Goal: Information Seeking & Learning: Learn about a topic

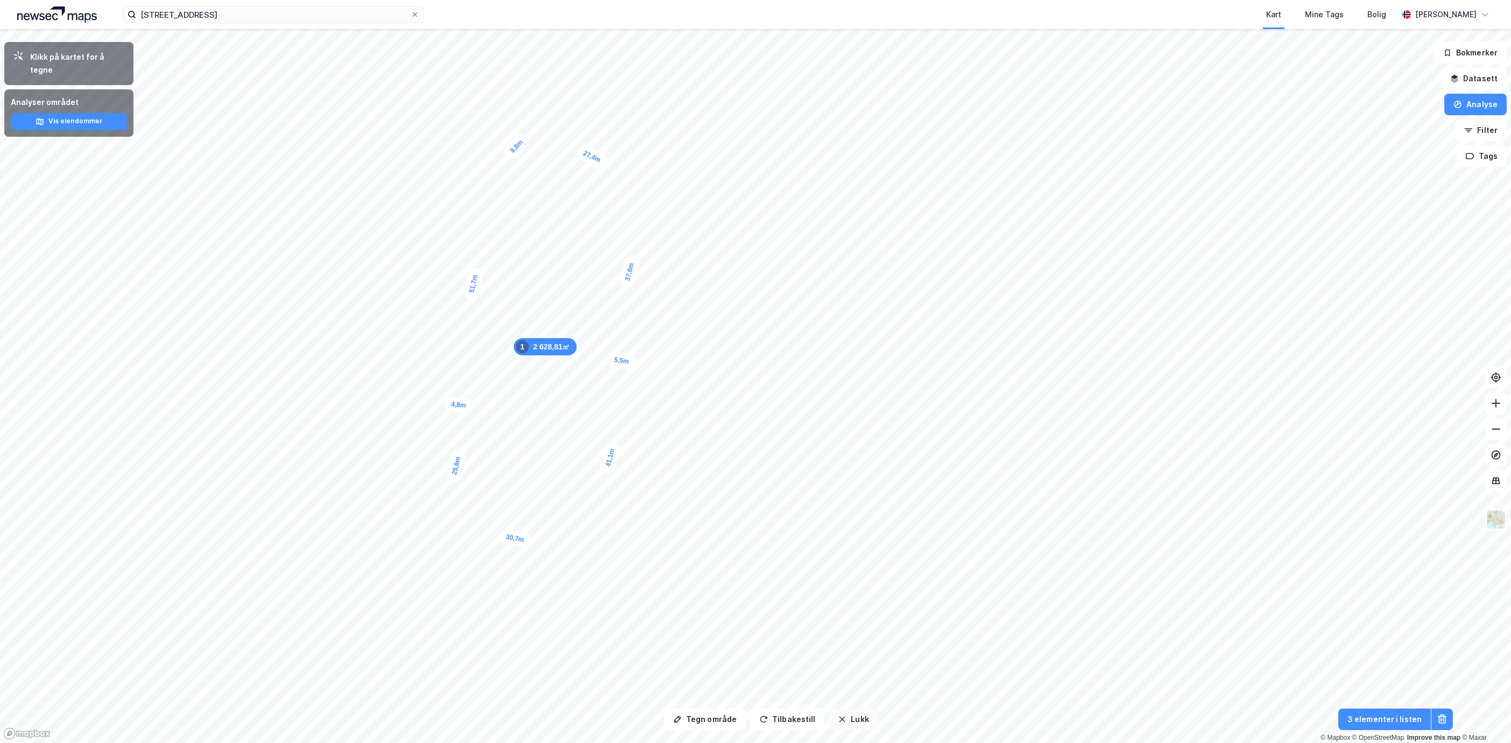
click at [862, 722] on button "Lukk" at bounding box center [853, 719] width 49 height 22
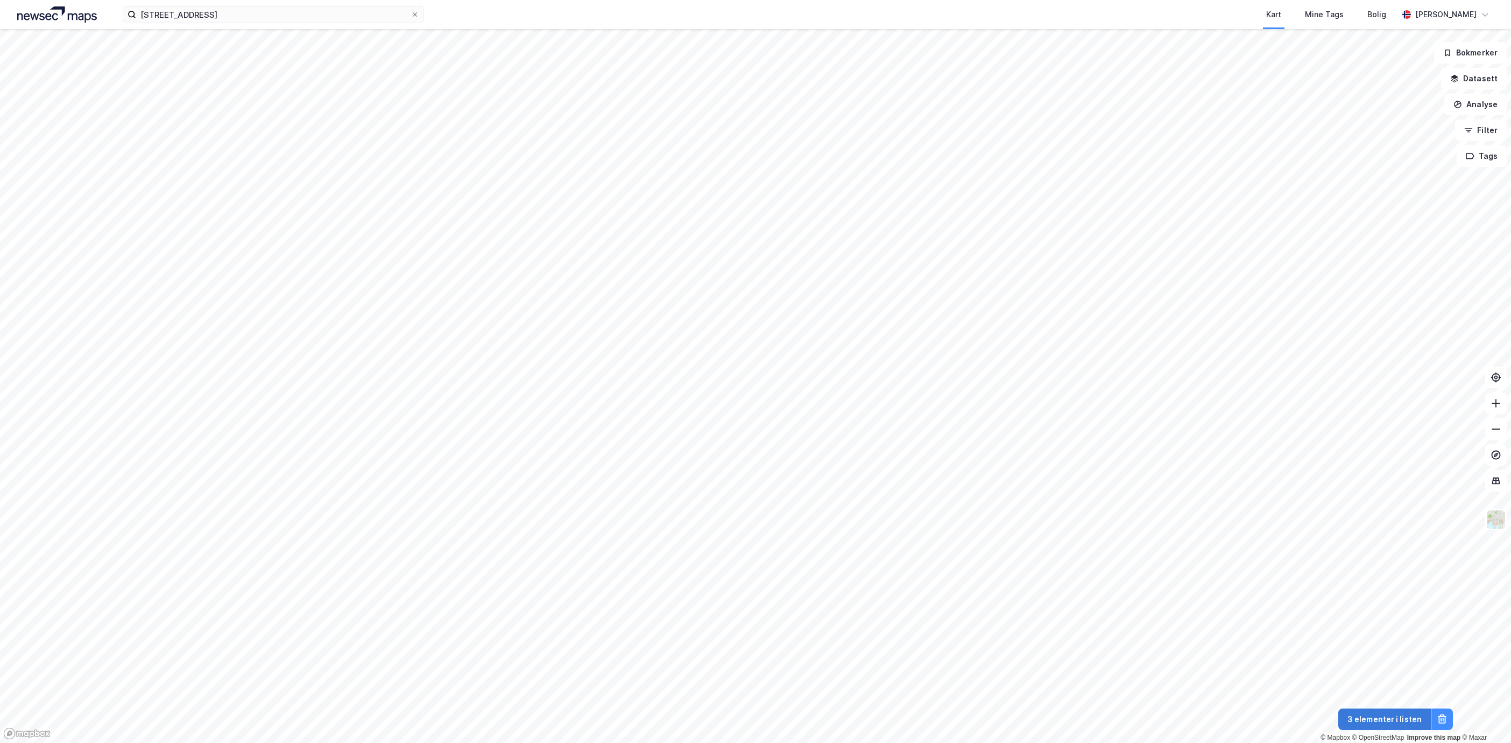
click at [1384, 725] on button "3 elementer i listen" at bounding box center [1384, 719] width 93 height 22
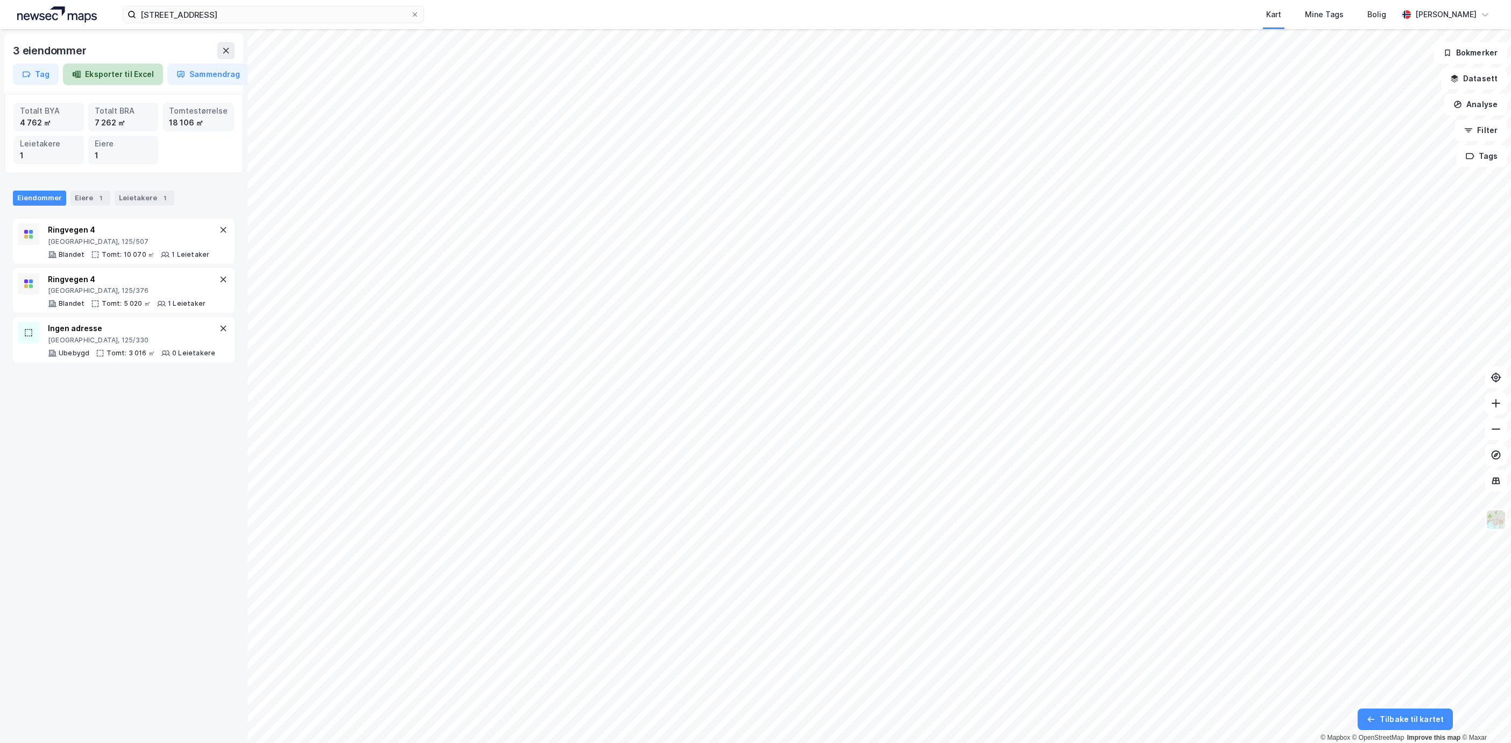
click at [131, 70] on button "Eksporter til Excel" at bounding box center [113, 75] width 100 height 22
click at [203, 78] on button "Sammendrag" at bounding box center [208, 75] width 82 height 22
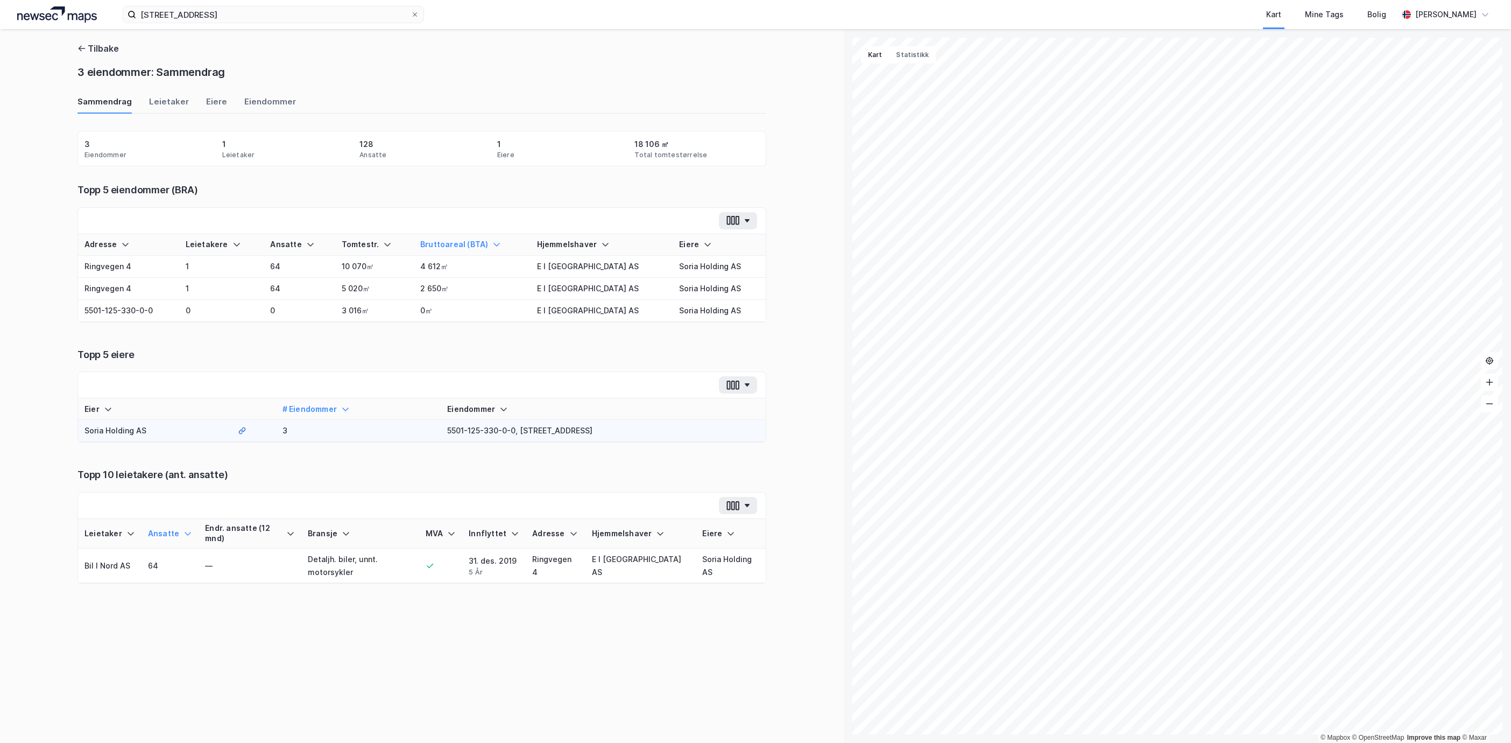
click at [313, 427] on td "3" at bounding box center [358, 431] width 165 height 22
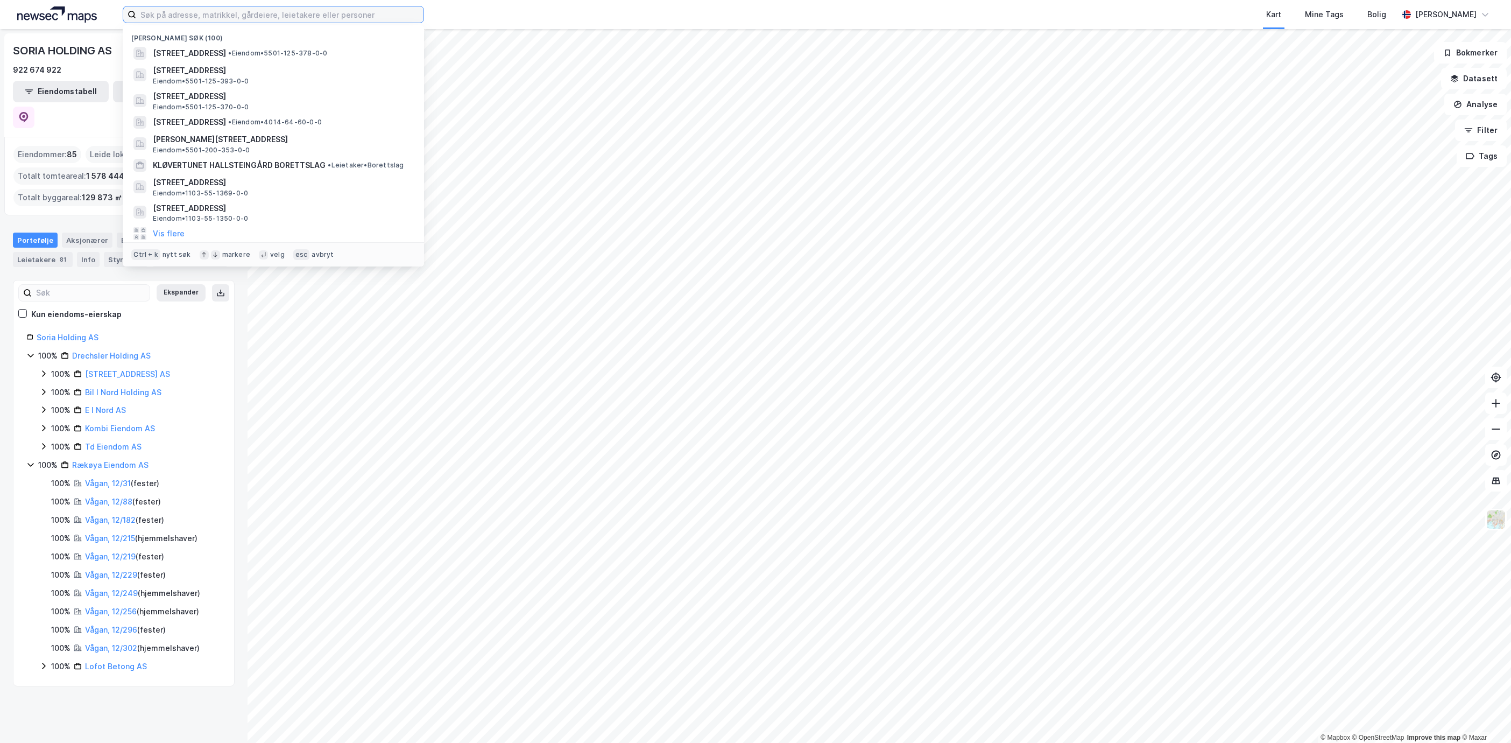
click at [265, 12] on input at bounding box center [279, 14] width 287 height 16
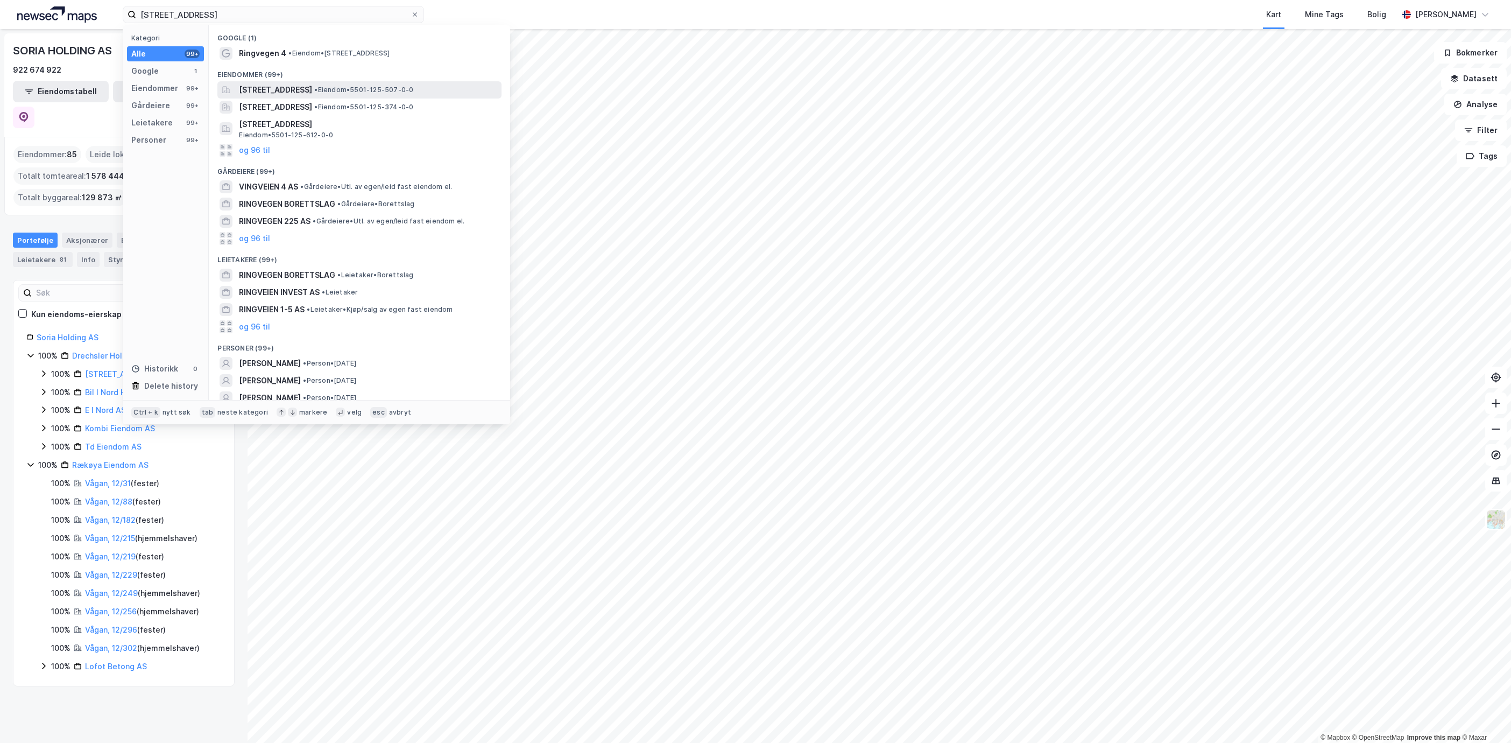
click at [312, 95] on span "[STREET_ADDRESS]" at bounding box center [275, 89] width 73 height 13
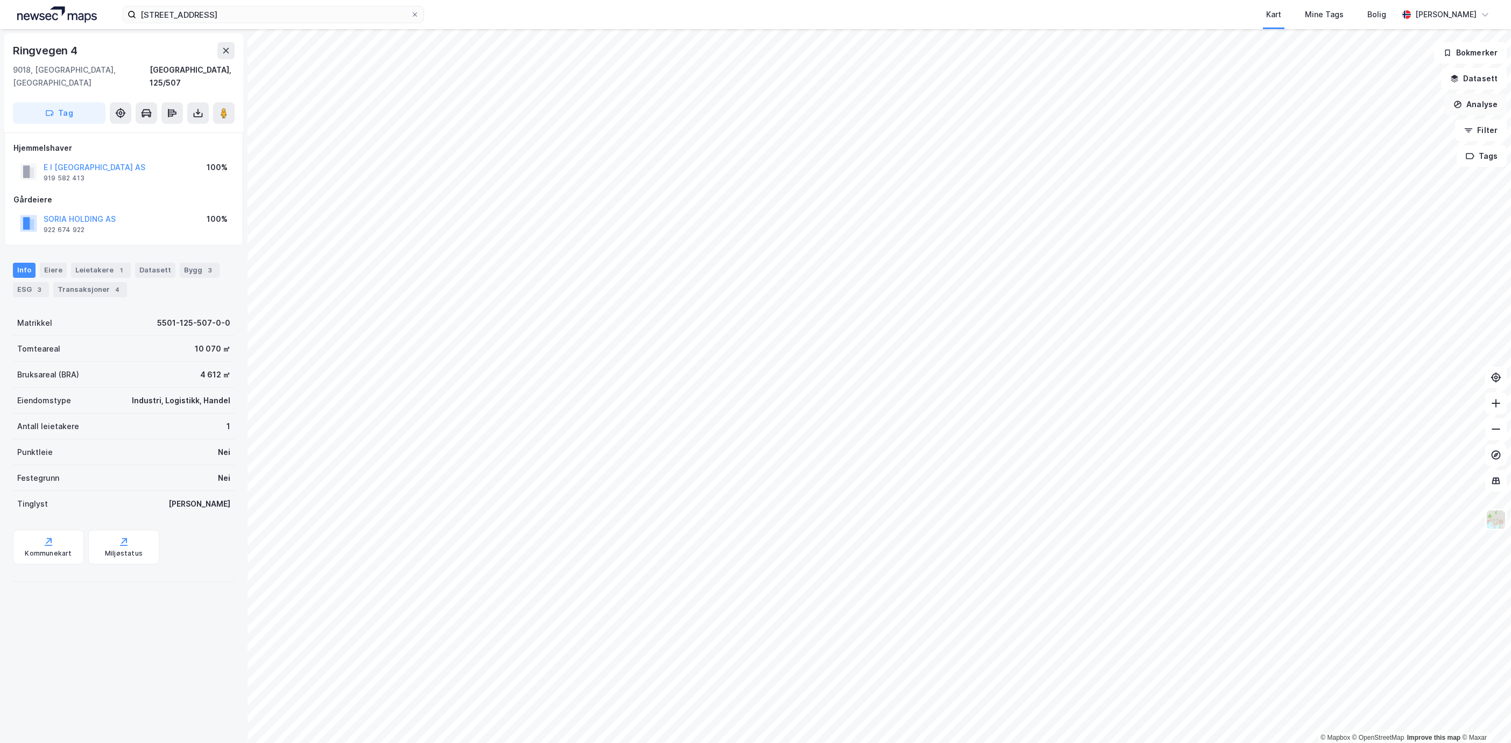
click at [1481, 97] on button "Analyse" at bounding box center [1475, 105] width 62 height 22
click at [1386, 131] on div "Tegn område" at bounding box center [1376, 127] width 124 height 18
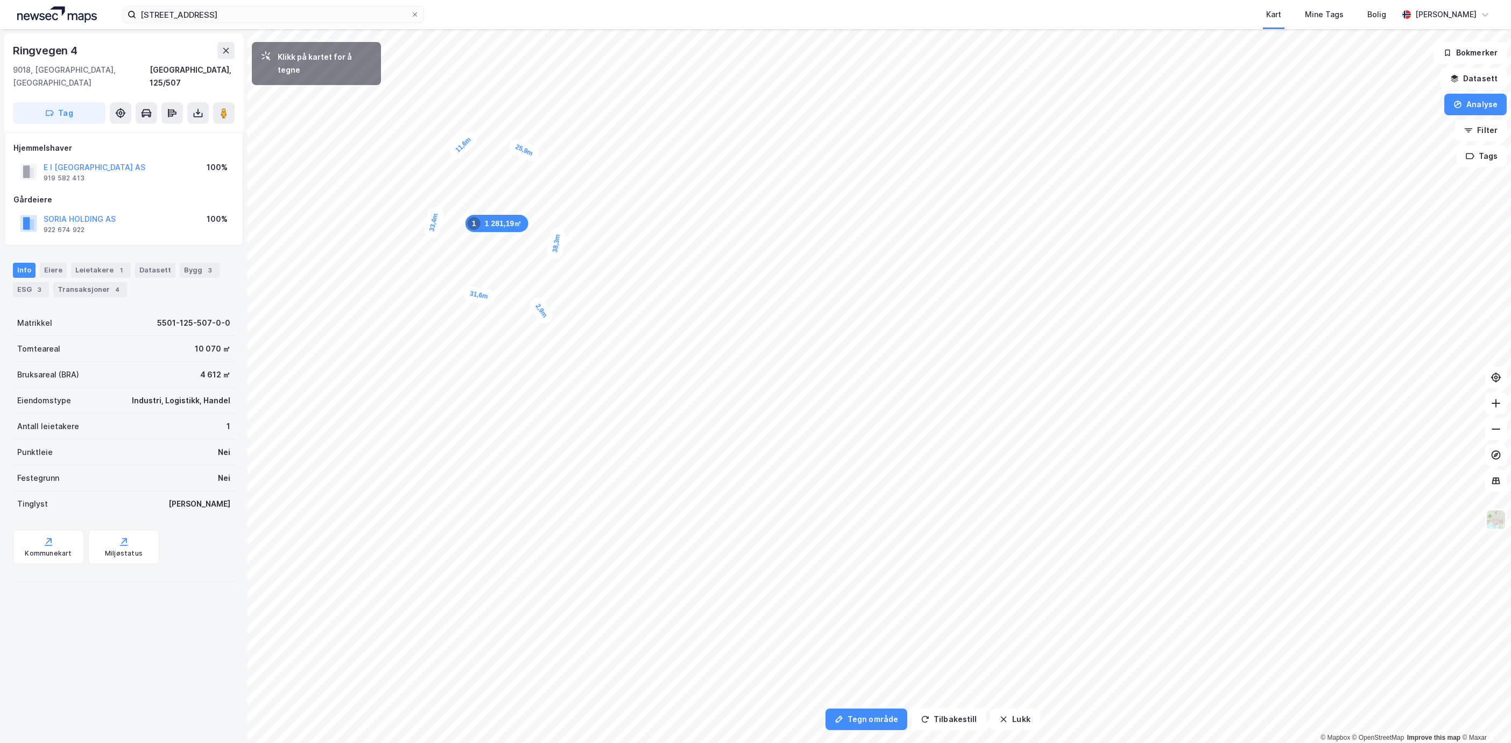
click at [543, 315] on div "2,9m" at bounding box center [541, 310] width 28 height 31
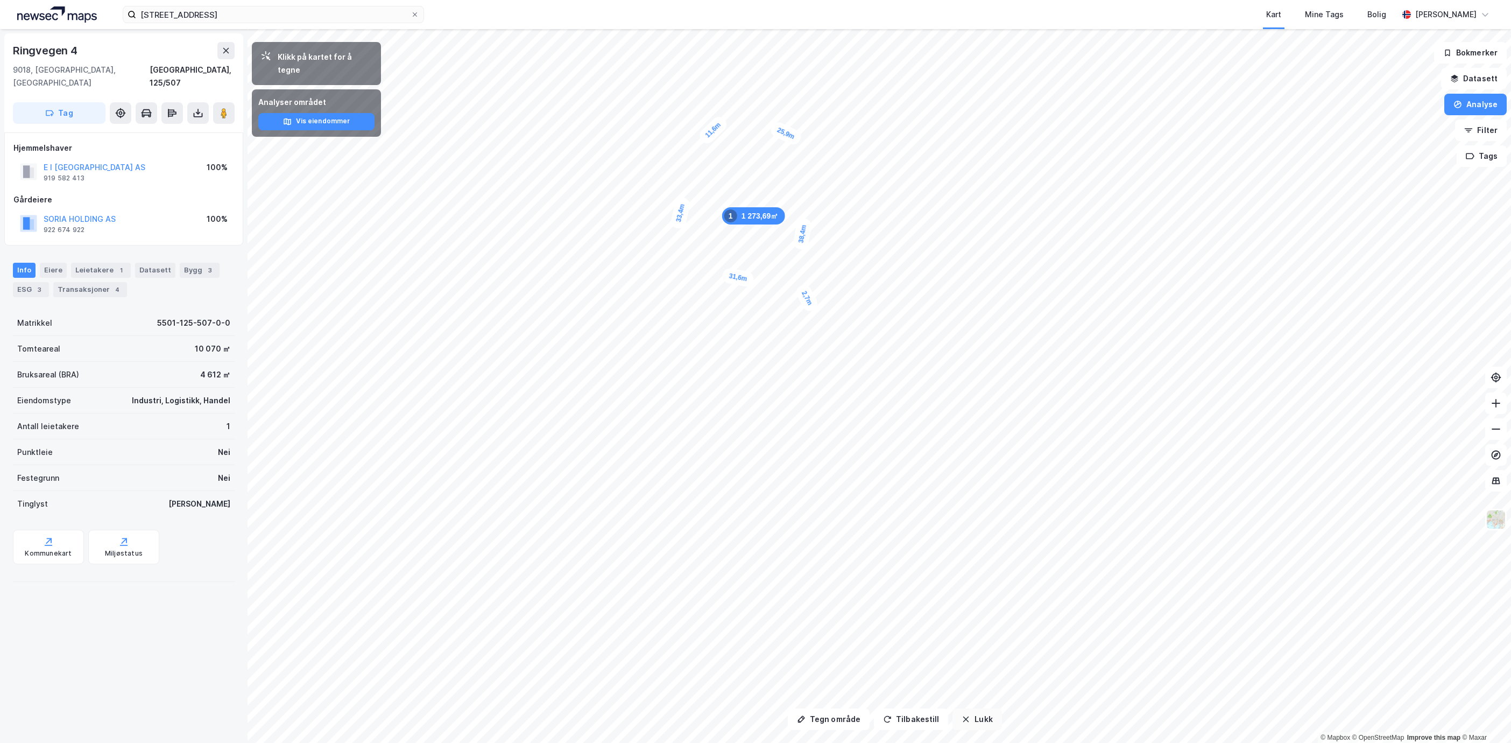
click at [967, 725] on button "Lukk" at bounding box center [977, 719] width 49 height 22
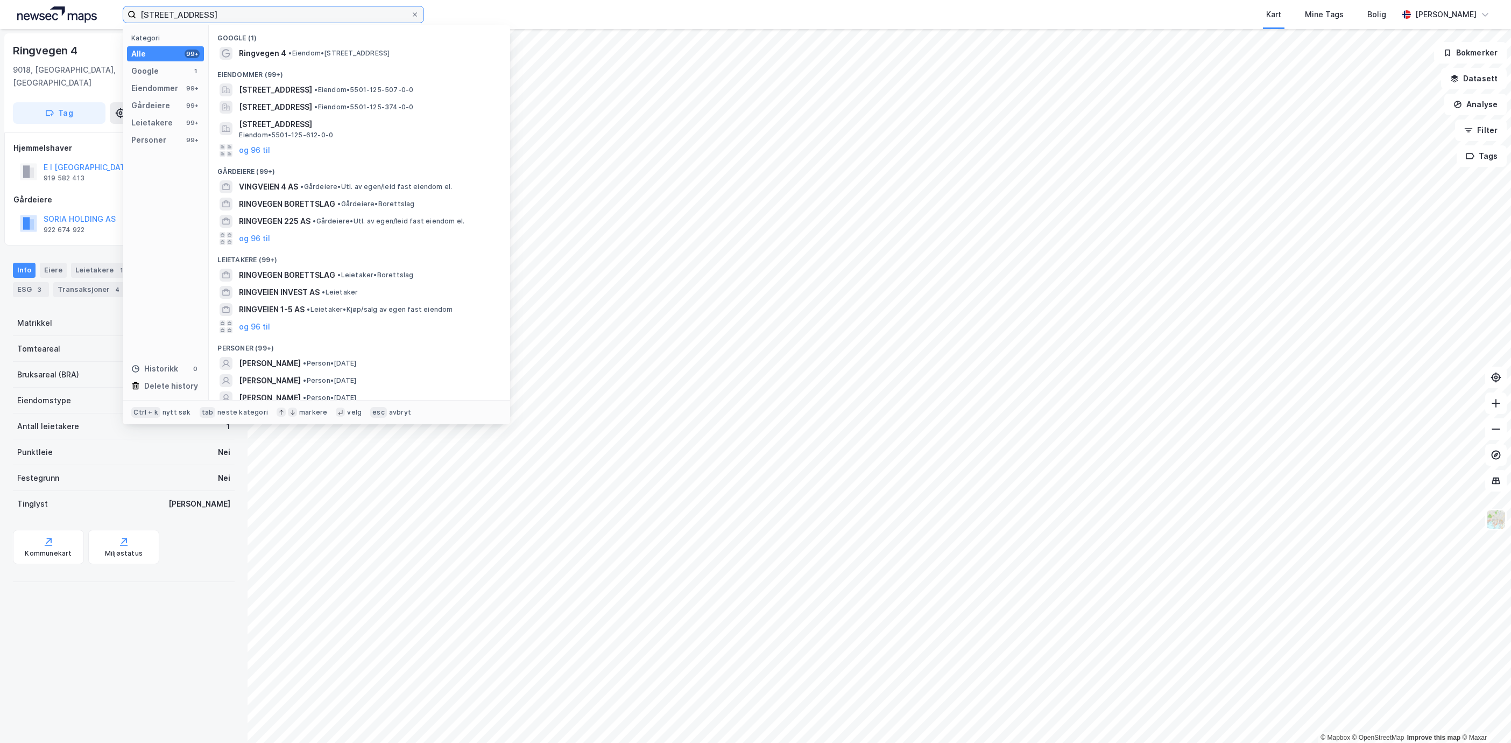
drag, startPoint x: 273, startPoint y: 8, endPoint x: 49, endPoint y: 20, distance: 224.7
click at [49, 20] on div "ringvegen 4, [GEOGRAPHIC_DATA] Kategori Alle 99+ Google 1 Eiendommer 99+ Gårdei…" at bounding box center [755, 14] width 1511 height 29
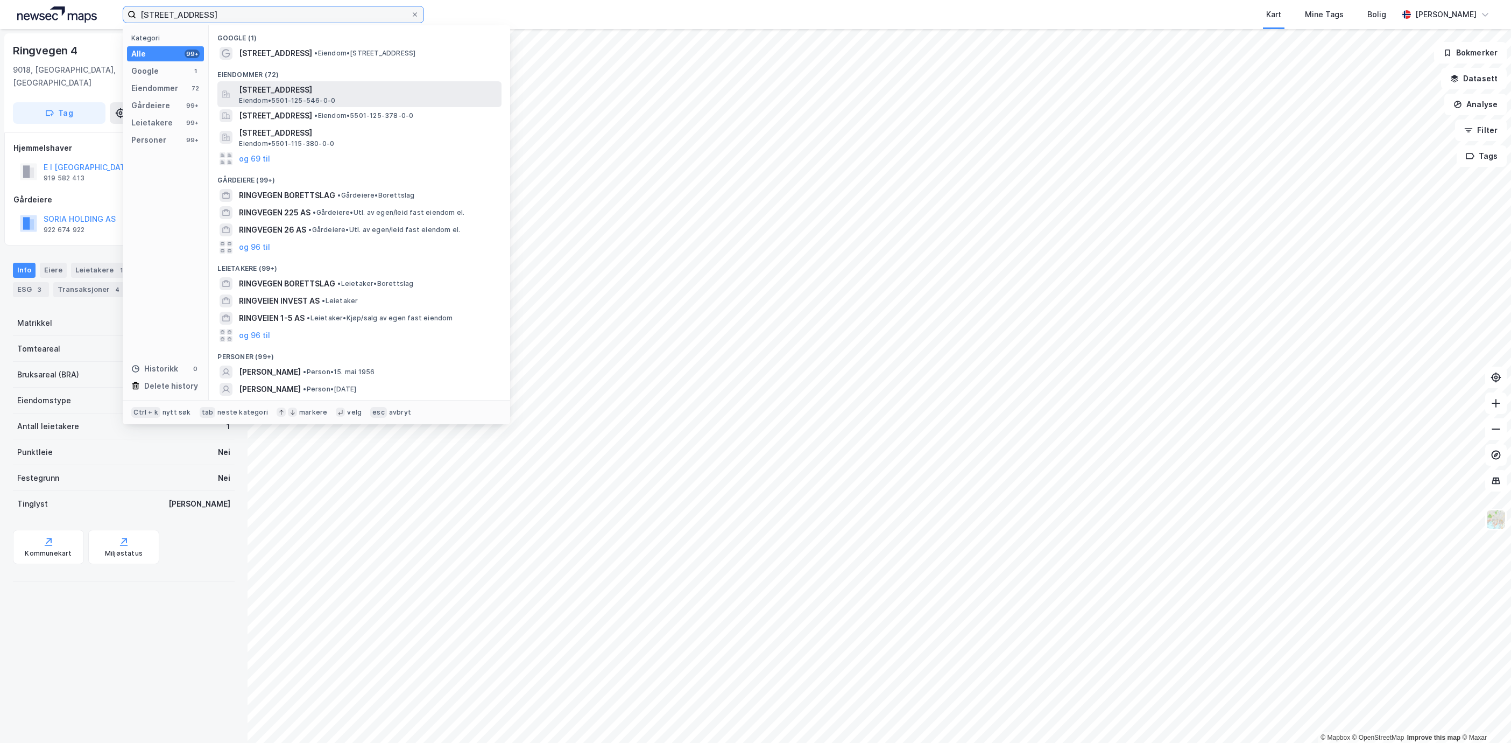
type input "[STREET_ADDRESS]"
click at [370, 81] on div "[STREET_ADDRESS] Eiendom • 5501-125-546-0-0" at bounding box center [359, 94] width 284 height 26
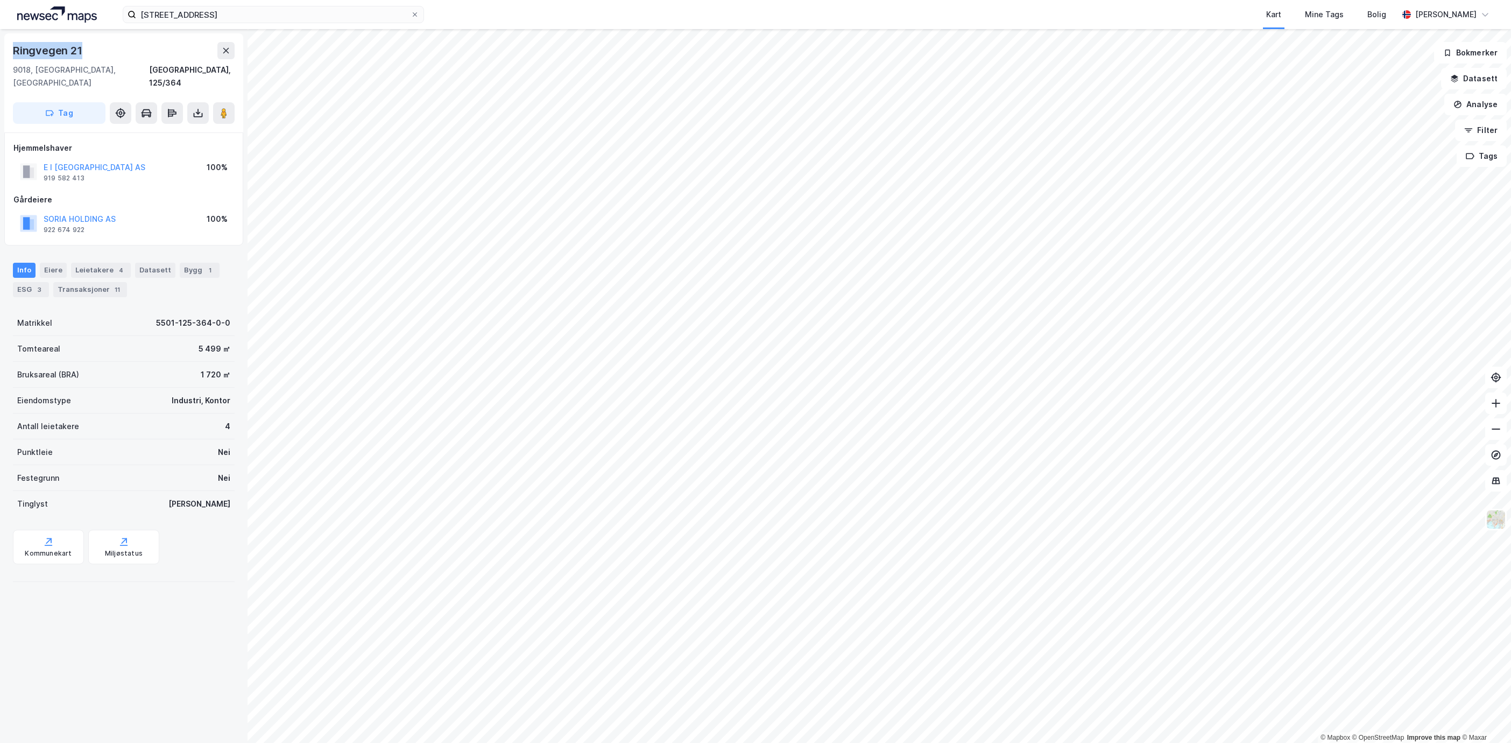
drag, startPoint x: 90, startPoint y: 52, endPoint x: 3, endPoint y: 53, distance: 87.2
click at [3, 53] on div "Ringvegen 21 [GEOGRAPHIC_DATA], [GEOGRAPHIC_DATA] [GEOGRAPHIC_DATA], 125/364 Ta…" at bounding box center [124, 386] width 248 height 714
copy div "Ringvegen 21"
click at [1492, 109] on button "Analyse" at bounding box center [1475, 105] width 62 height 22
click at [1385, 118] on div "Tegn område" at bounding box center [1376, 127] width 124 height 18
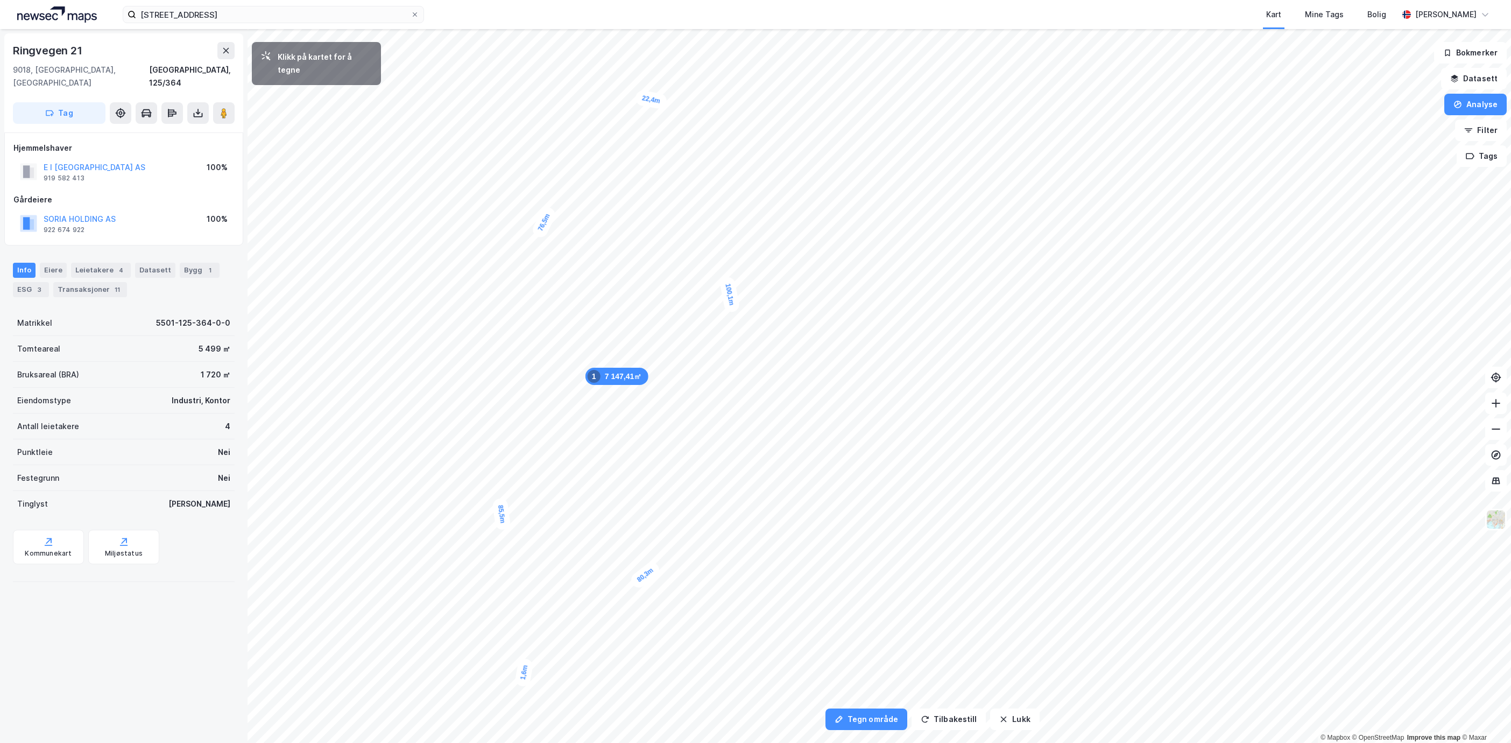
click at [528, 677] on div "1,6m" at bounding box center [524, 672] width 20 height 30
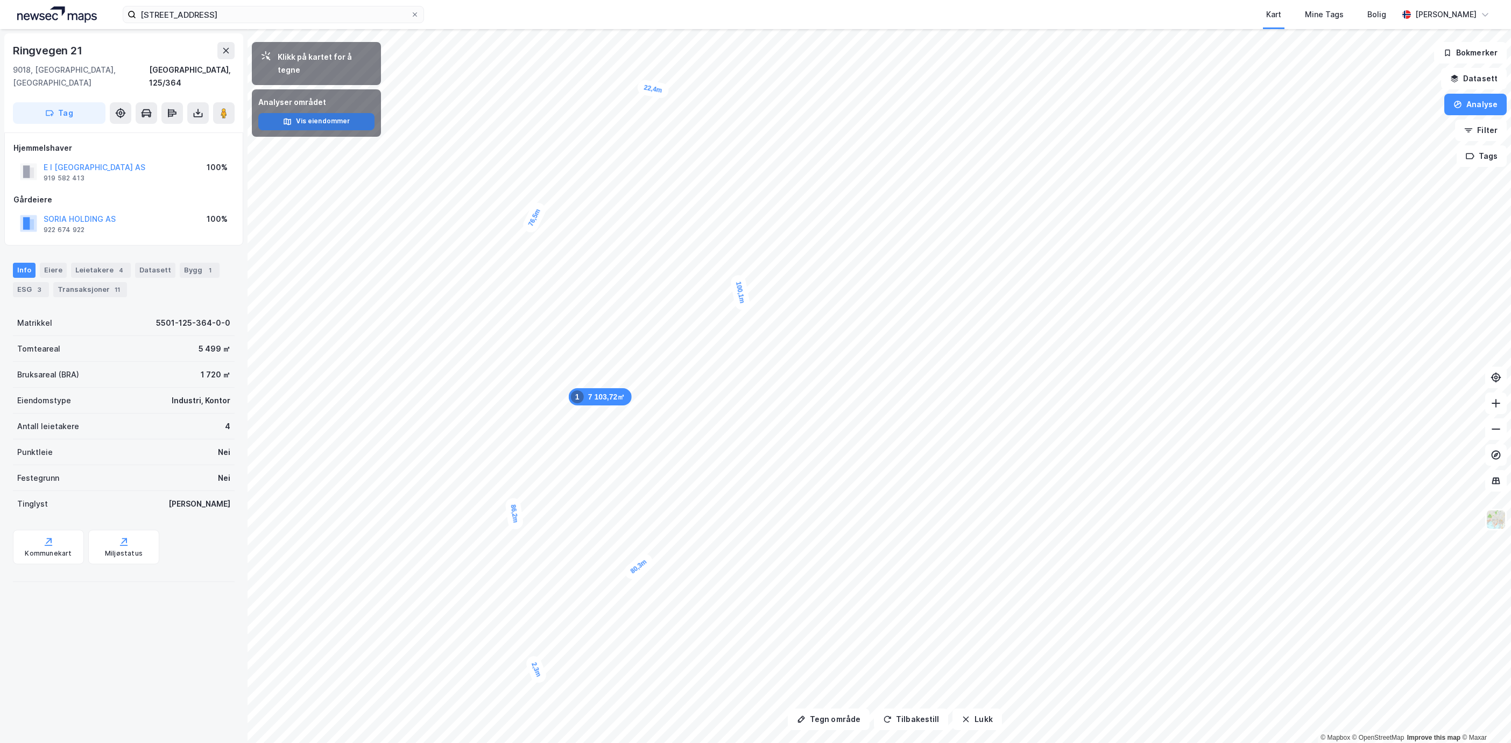
click at [323, 113] on button "Vis eiendommer" at bounding box center [316, 121] width 116 height 17
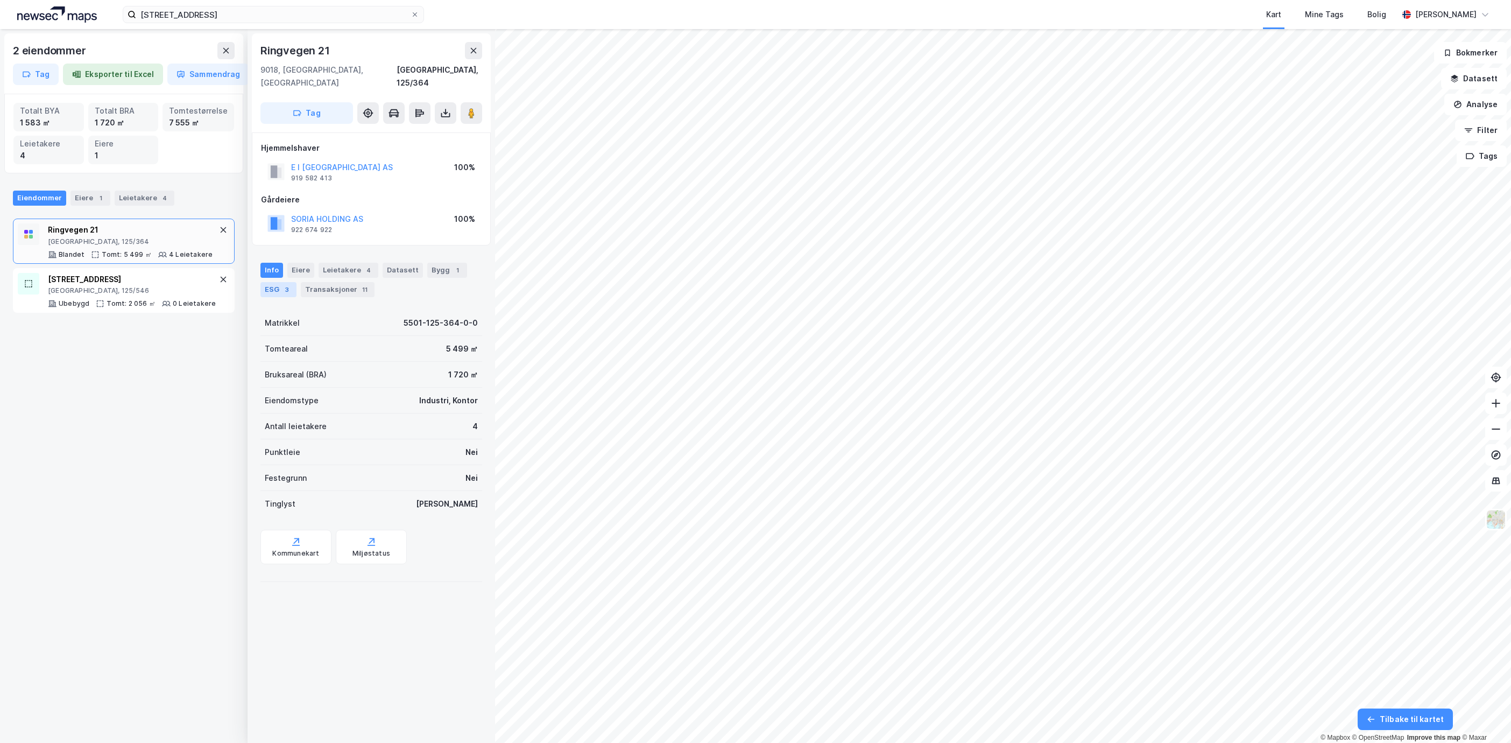
click at [268, 282] on div "ESG 3" at bounding box center [278, 289] width 36 height 15
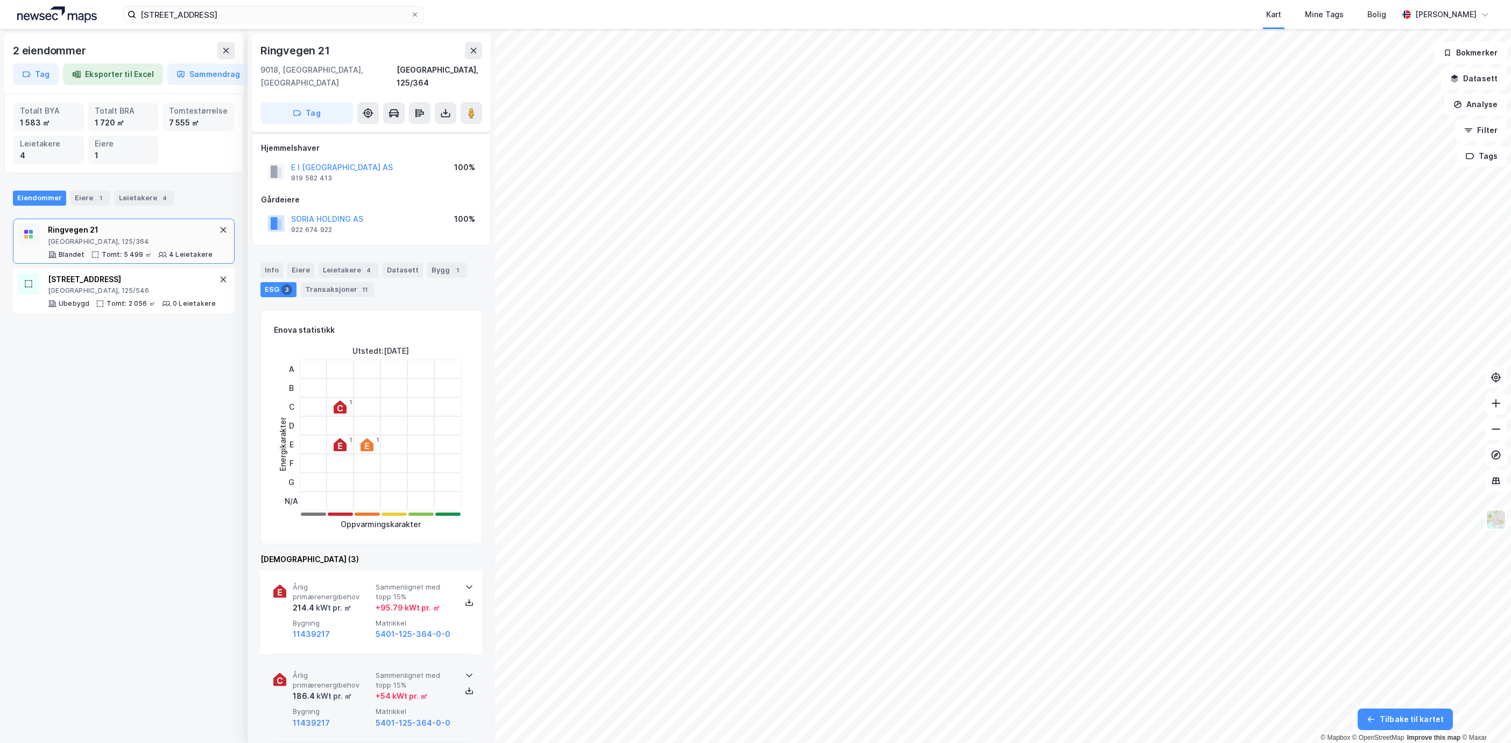
scroll to position [329, 0]
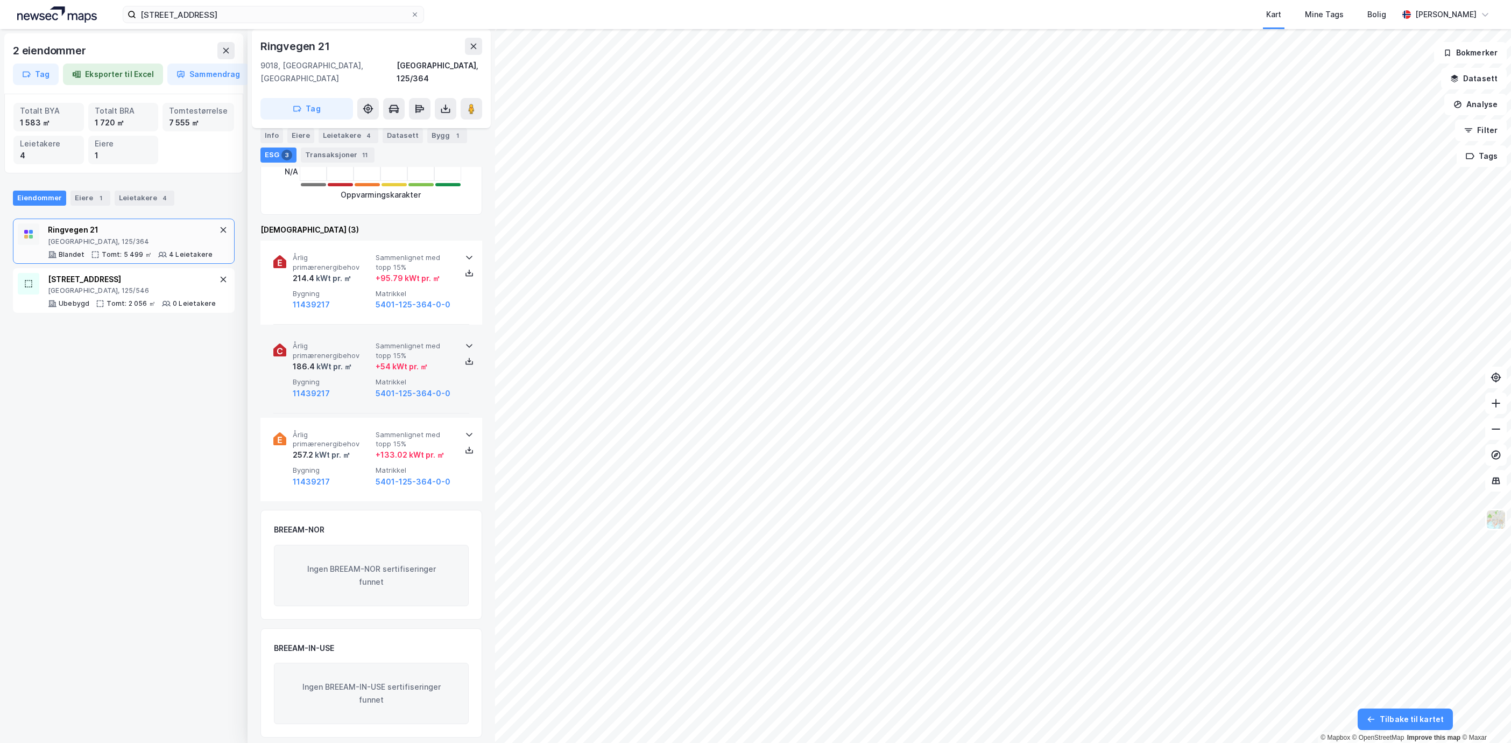
click at [381, 360] on div "+ 54 kWt pr. ㎡" at bounding box center [402, 366] width 52 height 13
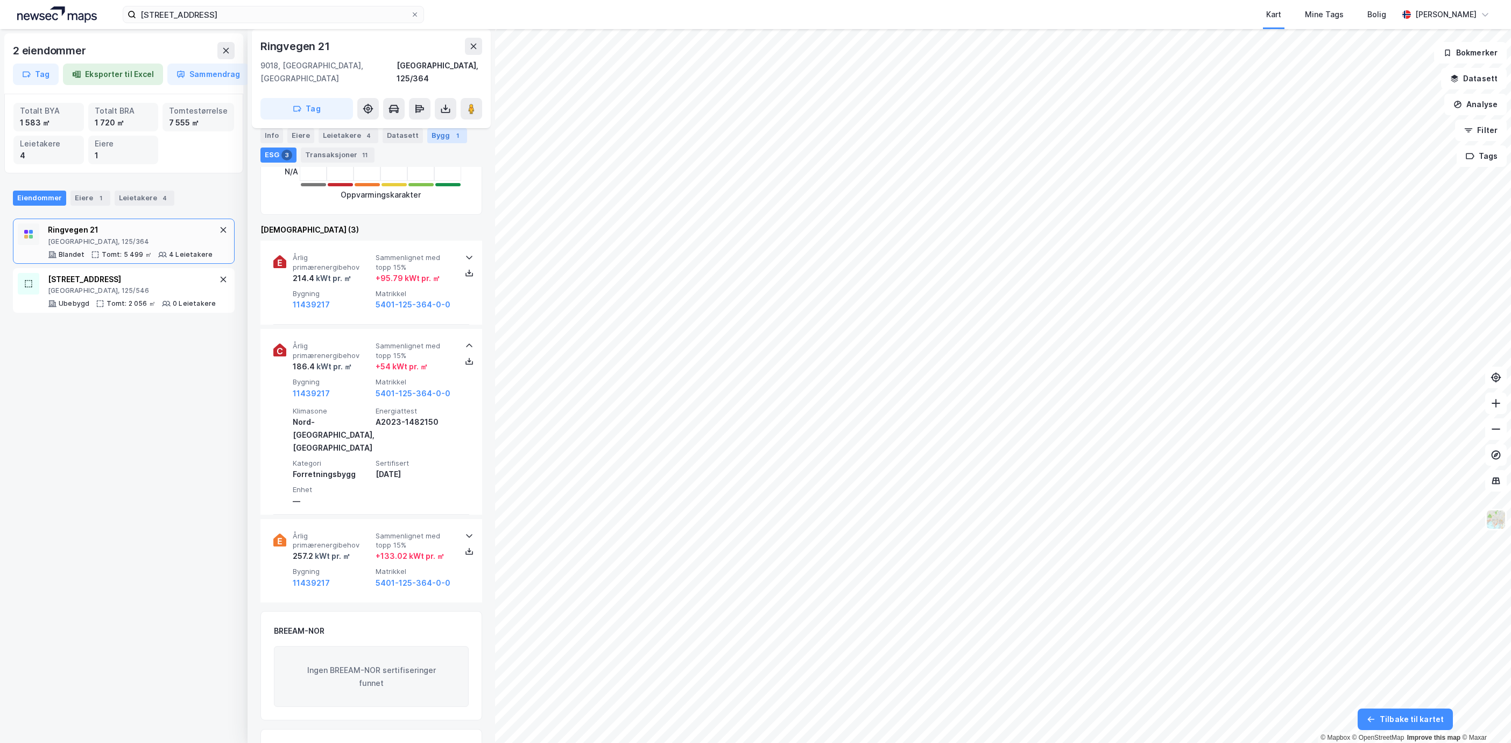
click at [434, 132] on div "Bygg 1" at bounding box center [447, 135] width 40 height 15
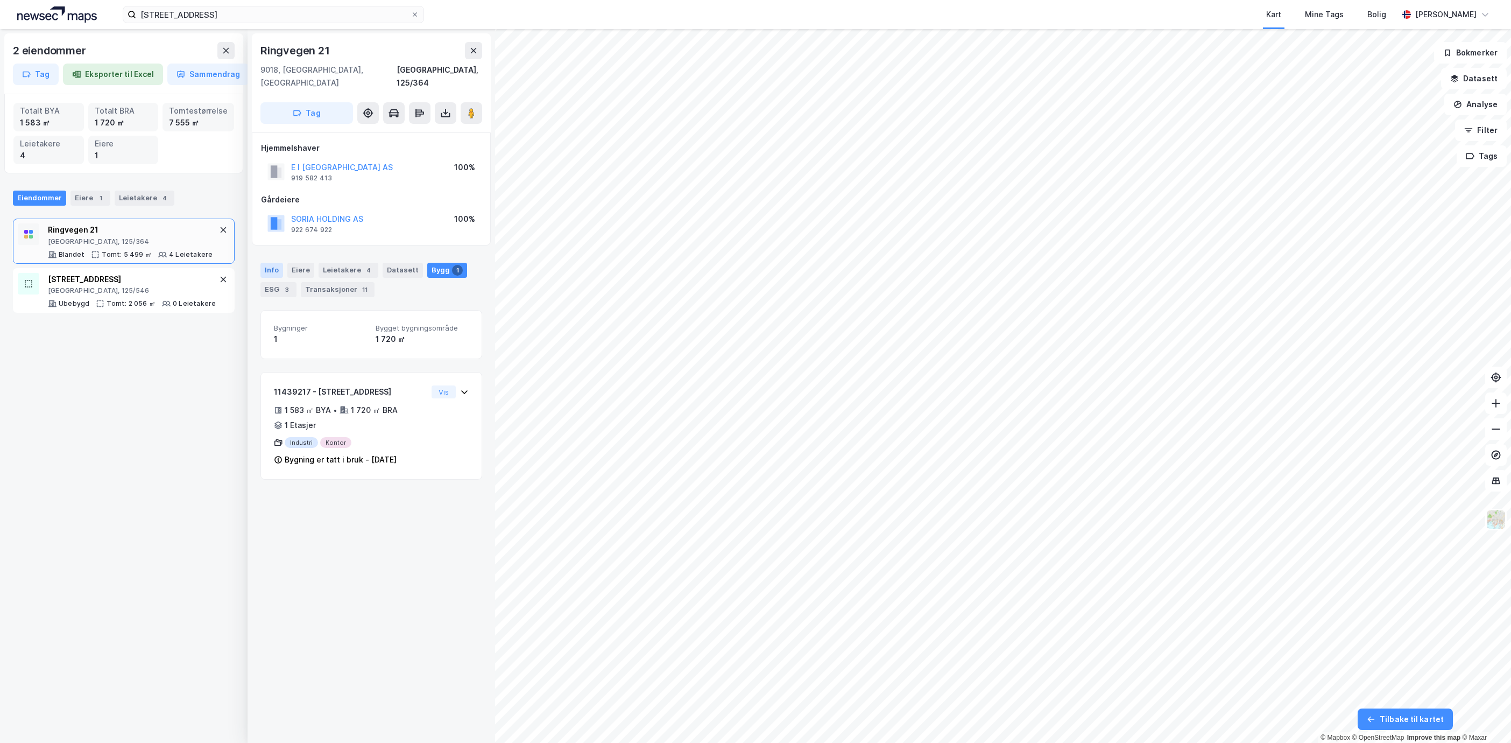
click at [276, 263] on div "Info" at bounding box center [271, 270] width 23 height 15
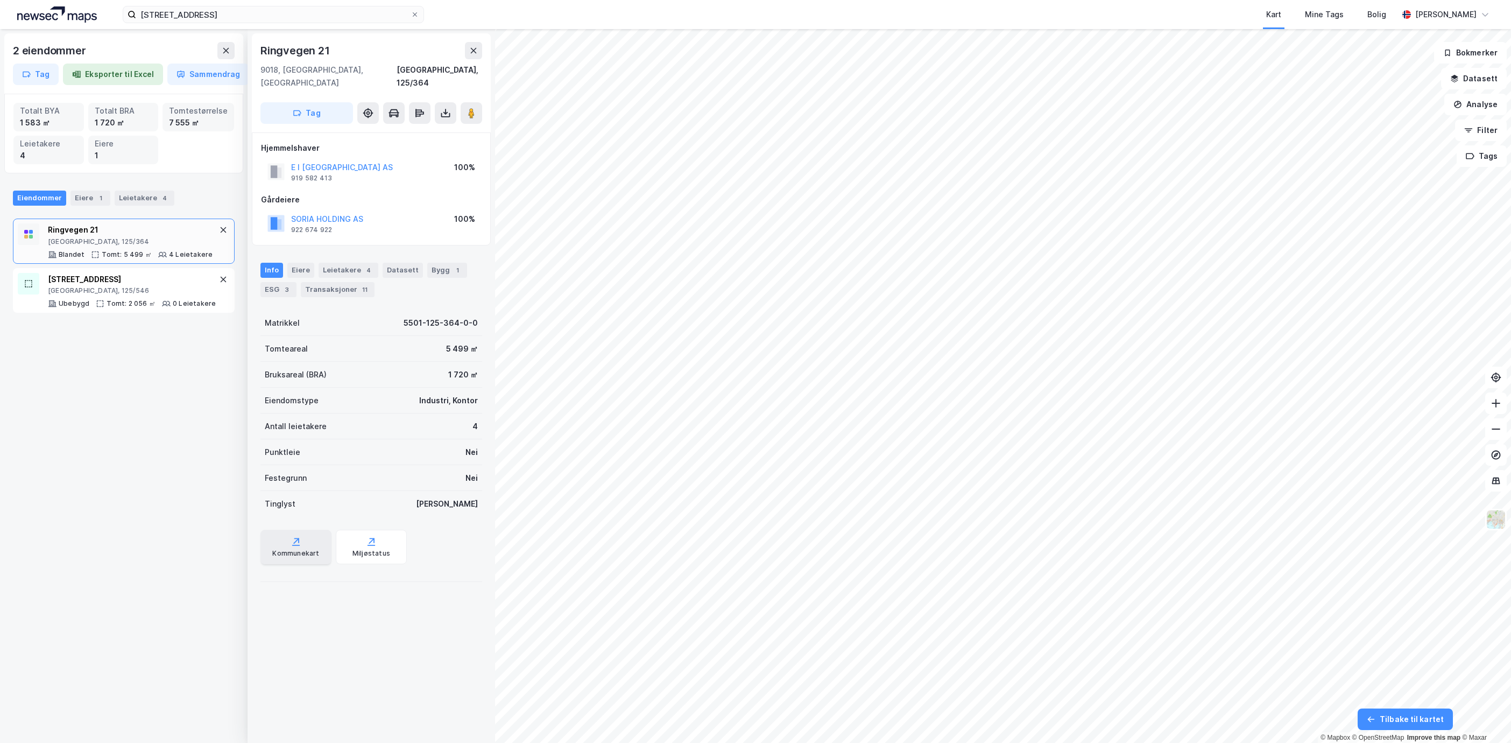
click at [302, 530] on div "Kommunekart" at bounding box center [295, 547] width 71 height 34
click at [375, 530] on div "Miljøstatus" at bounding box center [371, 547] width 71 height 34
